Goal: Task Accomplishment & Management: Use online tool/utility

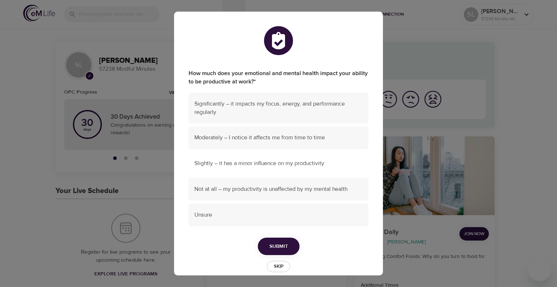
click at [247, 162] on span "Slightly – it has a minor influence on my productivity" at bounding box center [278, 163] width 168 height 8
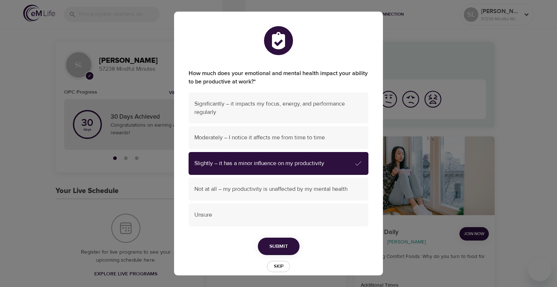
click at [273, 243] on span "Submit" at bounding box center [278, 246] width 18 height 9
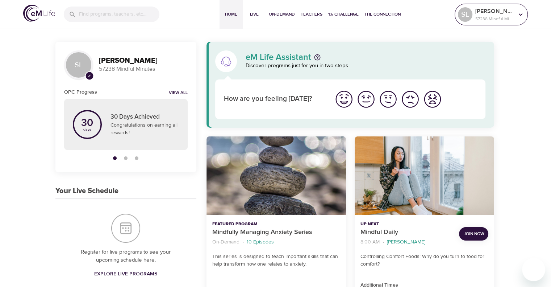
click at [509, 15] on p "[PERSON_NAME]" at bounding box center [495, 11] width 38 height 9
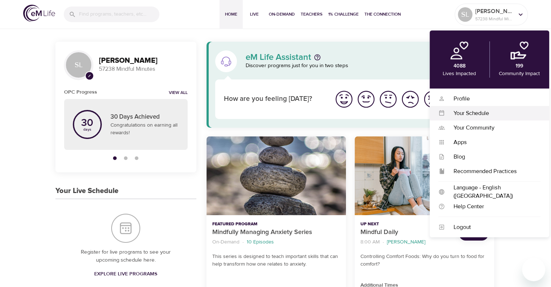
click at [475, 111] on div "Your Schedule" at bounding box center [493, 113] width 96 height 8
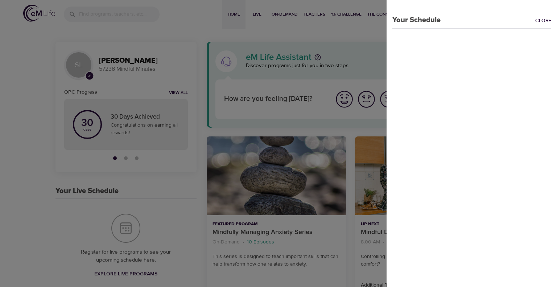
click at [44, 137] on div at bounding box center [278, 143] width 557 height 287
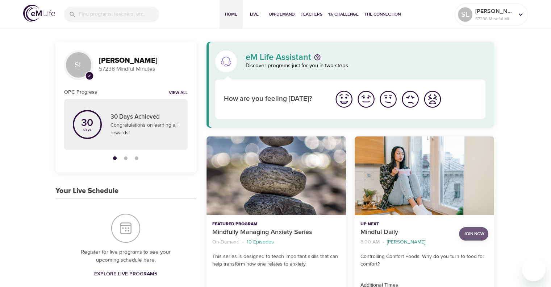
click at [481, 232] on span "Join Now" at bounding box center [474, 234] width 21 height 8
